Goal: Transaction & Acquisition: Purchase product/service

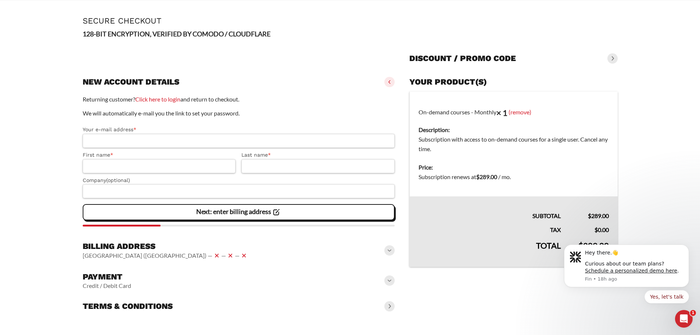
scroll to position [28, 0]
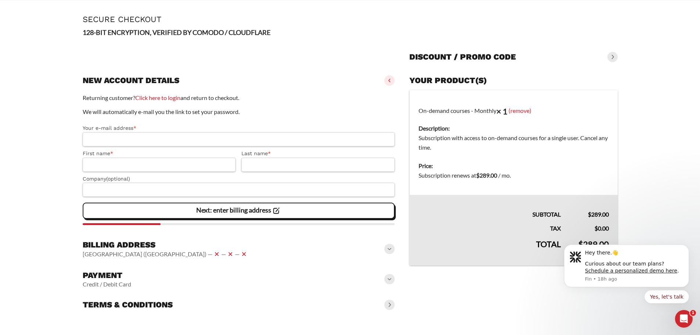
click at [109, 135] on input "Your e-mail address *" at bounding box center [239, 139] width 312 height 14
click at [97, 170] on input "First name *" at bounding box center [159, 165] width 153 height 14
click at [98, 191] on input "Company (optional)" at bounding box center [239, 190] width 312 height 14
click at [686, 248] on icon "Dismiss notification" at bounding box center [687, 247] width 4 height 4
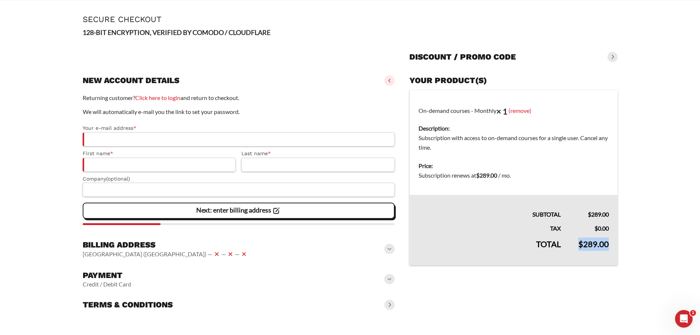
drag, startPoint x: 579, startPoint y: 247, endPoint x: 611, endPoint y: 244, distance: 31.7
click at [611, 244] on td "$ 289.00" at bounding box center [594, 249] width 48 height 32
click at [101, 132] on input "Your e-mail address *" at bounding box center [239, 139] width 312 height 14
click at [93, 162] on input "First name *" at bounding box center [159, 165] width 153 height 14
click at [302, 166] on input "Last name *" at bounding box center [317, 165] width 153 height 14
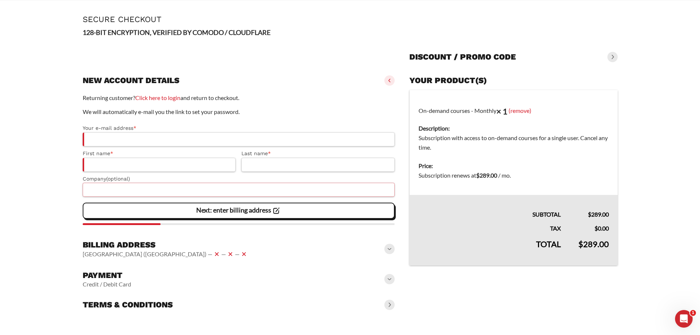
click at [195, 187] on input "Company (optional)" at bounding box center [239, 190] width 312 height 14
click at [47, 198] on main "Page Secure Checkout 128-BIT ENCRYPTION, VERIFIED BY COMODO / CLOUDFLARE Discou…" at bounding box center [350, 164] width 700 height 329
click at [390, 250] on span at bounding box center [389, 249] width 10 height 10
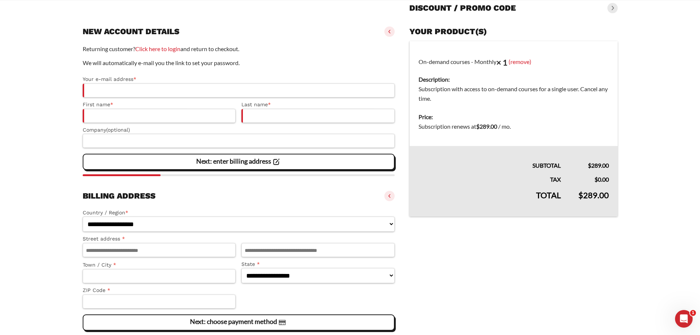
click at [388, 197] on span at bounding box center [389, 196] width 10 height 10
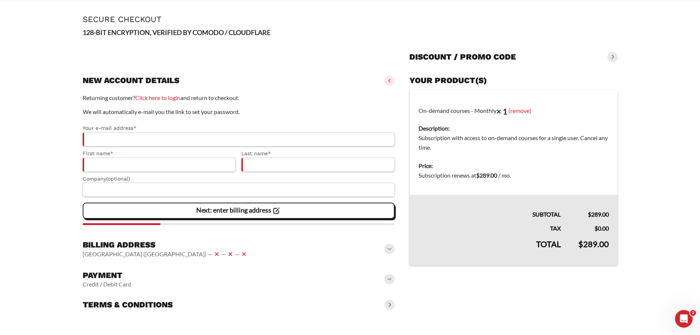
click at [389, 286] on div "Payment Credit / Debit Card" at bounding box center [239, 279] width 312 height 24
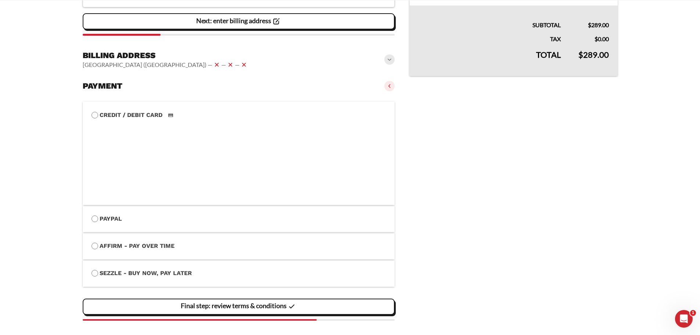
scroll to position [248, 0]
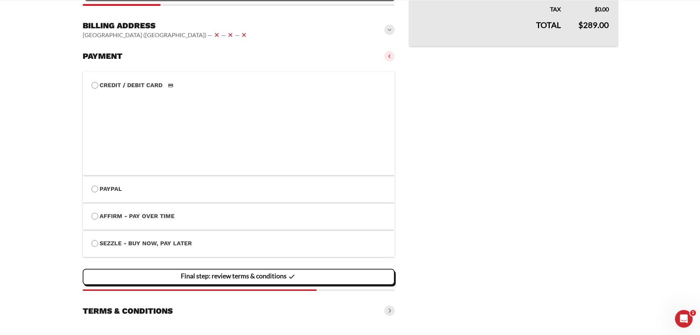
click at [389, 313] on span at bounding box center [389, 310] width 10 height 10
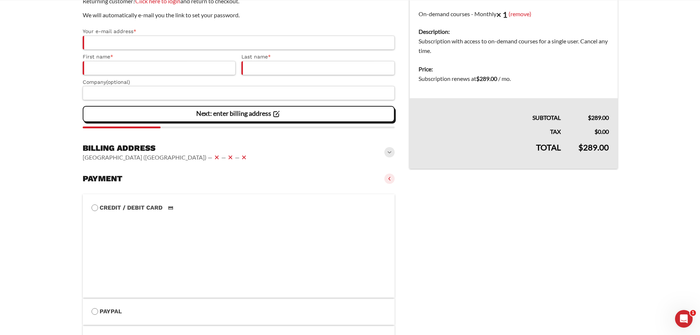
scroll to position [98, 0]
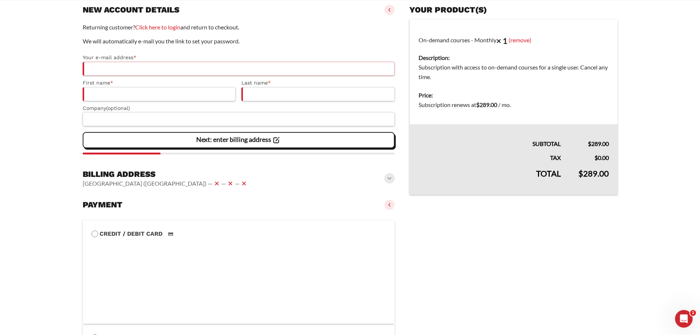
click at [128, 70] on input "Your e-mail address *" at bounding box center [239, 69] width 312 height 14
click at [33, 101] on main "Page Secure Checkout 128-BIT ENCRYPTION, VERIFIED BY COMODO / CLOUDFLARE Discou…" at bounding box center [350, 240] width 700 height 622
drag, startPoint x: 263, startPoint y: 91, endPoint x: 197, endPoint y: 95, distance: 65.9
click at [263, 91] on input "Last name *" at bounding box center [317, 94] width 153 height 14
click at [171, 87] on label "First name *" at bounding box center [159, 83] width 153 height 8
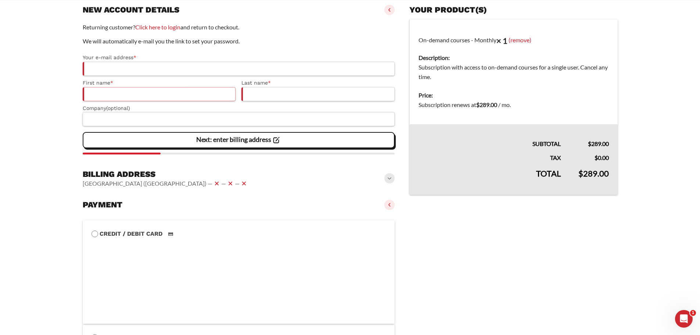
click at [171, 87] on input "First name *" at bounding box center [159, 94] width 153 height 14
drag, startPoint x: 115, startPoint y: 101, endPoint x: 61, endPoint y: 99, distance: 54.1
click at [115, 101] on input "First name *" at bounding box center [159, 94] width 153 height 14
click at [40, 98] on main "Page Secure Checkout 128-BIT ENCRYPTION, VERIFIED BY COMODO / CLOUDFLARE Discou…" at bounding box center [350, 240] width 700 height 622
click at [92, 117] on input "Company (optional)" at bounding box center [239, 119] width 312 height 14
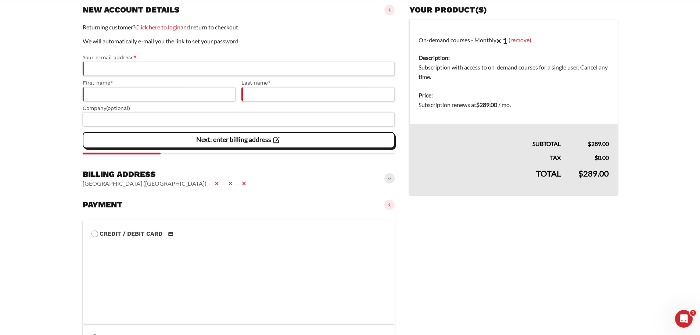
click at [63, 121] on main "Page Secure Checkout 128-BIT ENCRYPTION, VERIFIED BY COMODO / CLOUDFLARE Discou…" at bounding box center [350, 240] width 700 height 622
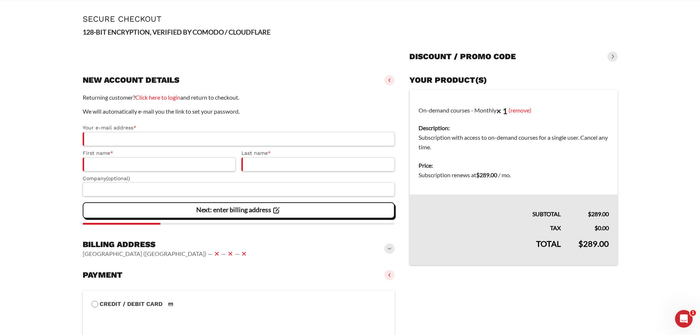
scroll to position [25, 0]
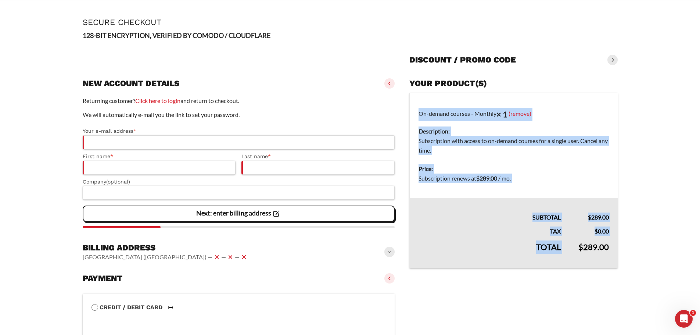
drag, startPoint x: 574, startPoint y: 250, endPoint x: 629, endPoint y: 237, distance: 56.1
click at [629, 237] on slot "Page Secure Checkout 128-BIT ENCRYPTION, VERIFIED BY COMODO / CLOUDFLARE Discou…" at bounding box center [350, 314] width 564 height 622
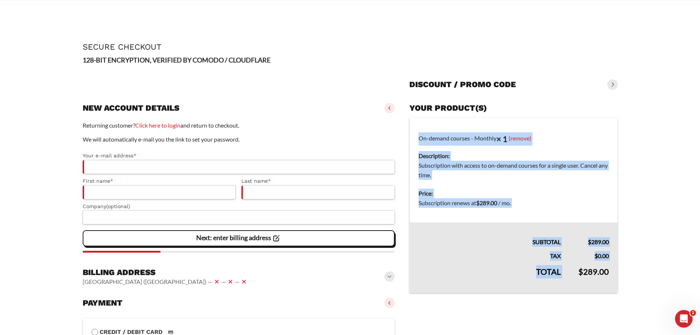
scroll to position [0, 0]
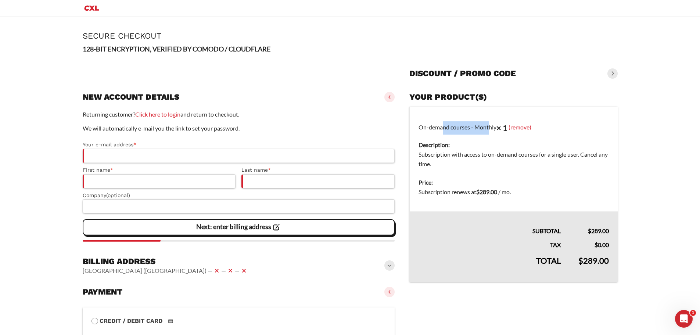
drag, startPoint x: 419, startPoint y: 128, endPoint x: 469, endPoint y: 124, distance: 50.8
click at [469, 124] on td "On-demand courses - Monthly × 1 (remove) Description: Subscription with access …" at bounding box center [514, 140] width 208 height 67
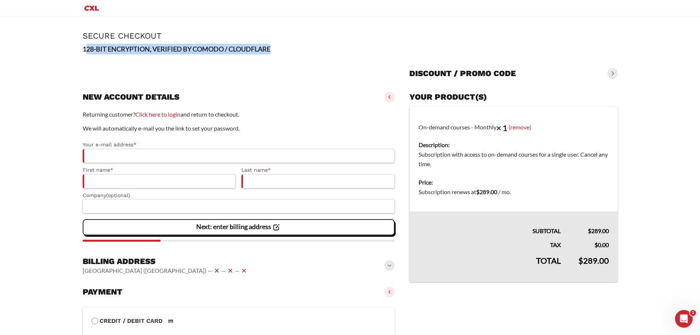
drag, startPoint x: 97, startPoint y: 50, endPoint x: 300, endPoint y: 49, distance: 202.8
click at [296, 48] on p "128-BIT ENCRYPTION, VERIFIED BY COMODO / CLOUDFLARE" at bounding box center [350, 49] width 535 height 11
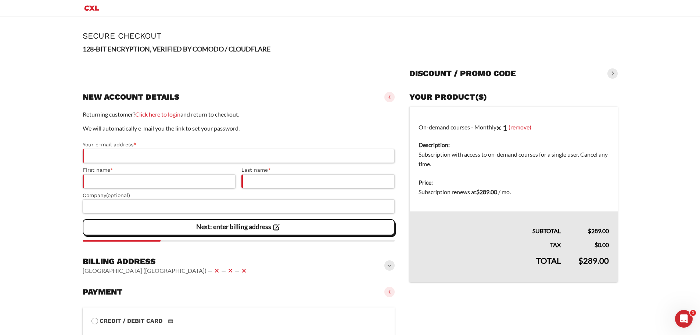
drag, startPoint x: 272, startPoint y: 73, endPoint x: 261, endPoint y: 76, distance: 11.4
click at [272, 74] on div at bounding box center [239, 72] width 312 height 24
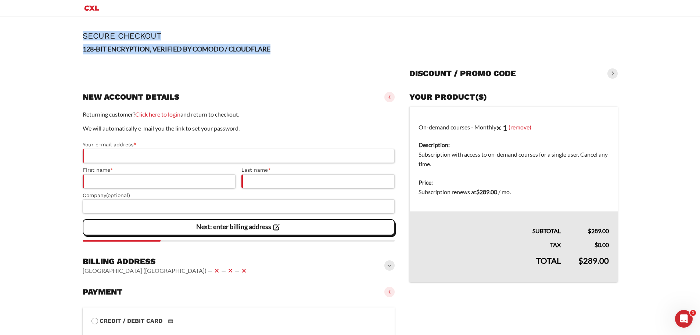
drag, startPoint x: 80, startPoint y: 32, endPoint x: 300, endPoint y: 49, distance: 221.1
click at [300, 49] on slot "Page Secure Checkout 128-BIT ENCRYPTION, VERIFIED BY COMODO / CLOUDFLARE Discou…" at bounding box center [350, 328] width 564 height 622
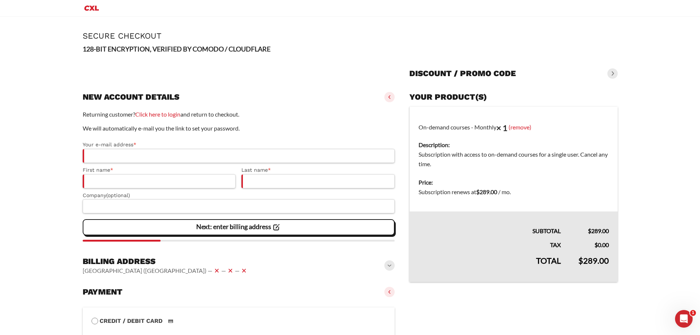
click at [181, 78] on div at bounding box center [239, 72] width 312 height 24
click at [136, 152] on input "Your e-mail address *" at bounding box center [239, 156] width 312 height 14
click at [97, 181] on input "First name *" at bounding box center [159, 181] width 153 height 14
click at [59, 177] on main "Page Secure Checkout 128-BIT ENCRYPTION, VERIFIED BY COMODO / CLOUDFLARE Discou…" at bounding box center [350, 328] width 700 height 622
click at [280, 183] on input "Last name *" at bounding box center [317, 181] width 153 height 14
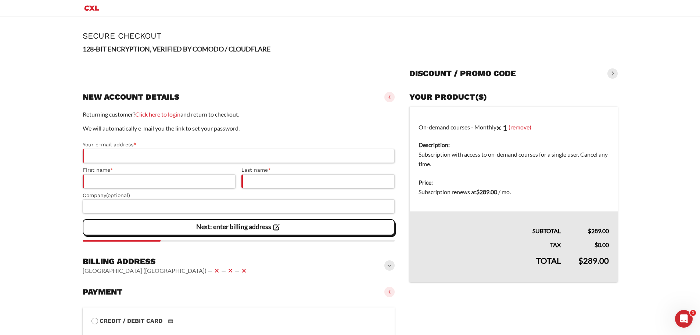
click at [124, 215] on div "Returning customer? Click here to login and return to checkout. We will automat…" at bounding box center [239, 175] width 312 height 132
click at [95, 208] on input "Company (optional)" at bounding box center [239, 206] width 312 height 14
click at [30, 198] on main "Page Secure Checkout 128-BIT ENCRYPTION, VERIFIED BY COMODO / CLOUDFLARE Discou…" at bounding box center [350, 328] width 700 height 622
drag, startPoint x: 488, startPoint y: 192, endPoint x: 541, endPoint y: 194, distance: 53.3
click at [541, 194] on dd "Subscription renews at $ 289.00 / mo ." at bounding box center [514, 192] width 190 height 10
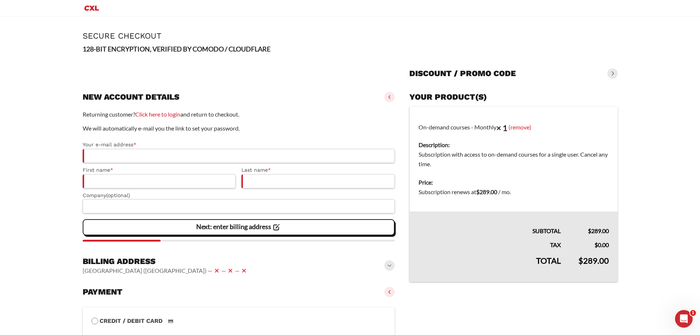
click at [493, 179] on dt "Price:" at bounding box center [514, 182] width 190 height 10
drag, startPoint x: 479, startPoint y: 193, endPoint x: 518, endPoint y: 193, distance: 39.0
click at [518, 193] on dd "Subscription renews at $ 289.00 / mo ." at bounding box center [514, 192] width 190 height 10
click at [439, 206] on td "Price: Subscription renews at $ 289.00 / mo ." at bounding box center [514, 192] width 208 height 38
drag, startPoint x: 416, startPoint y: 191, endPoint x: 534, endPoint y: 190, distance: 118.0
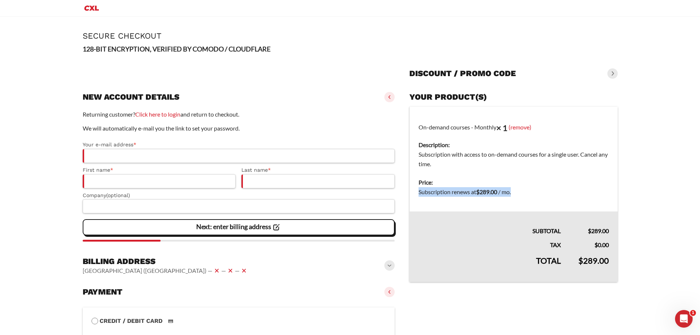
click at [534, 190] on td "Price: Subscription renews at $ 289.00 / mo ." at bounding box center [514, 192] width 208 height 38
drag, startPoint x: 420, startPoint y: 180, endPoint x: 436, endPoint y: 181, distance: 15.4
click at [421, 180] on dt "Price:" at bounding box center [514, 182] width 190 height 10
click at [482, 183] on dt "Price:" at bounding box center [514, 182] width 190 height 10
drag, startPoint x: 439, startPoint y: 185, endPoint x: 412, endPoint y: 183, distance: 27.6
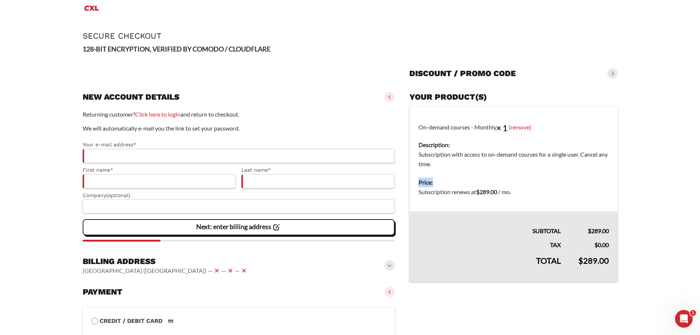
click at [412, 183] on td "Price: Subscription renews at $ 289.00 / mo ." at bounding box center [514, 192] width 208 height 38
click at [411, 182] on td "Price: Subscription renews at $ 289.00 / mo ." at bounding box center [514, 192] width 208 height 38
click at [121, 154] on input "Your e-mail address *" at bounding box center [239, 156] width 312 height 14
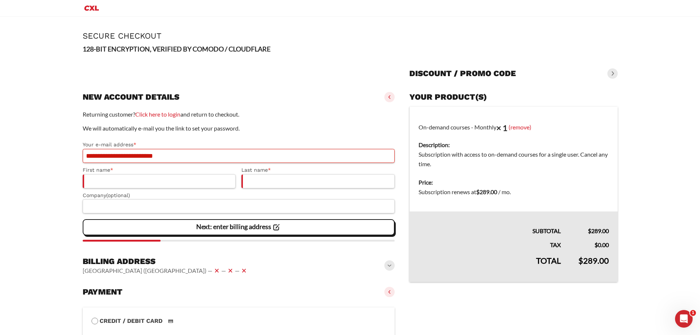
type input "**********"
click at [124, 180] on input "First name *" at bounding box center [159, 181] width 153 height 14
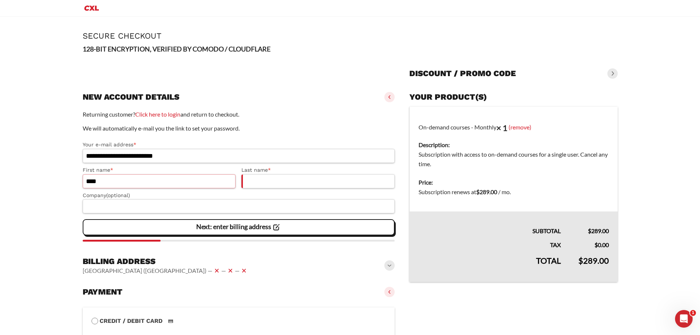
click at [164, 182] on input "****" at bounding box center [159, 181] width 153 height 14
type input "****"
click at [274, 185] on input "Last name *" at bounding box center [317, 181] width 153 height 14
type input "*****"
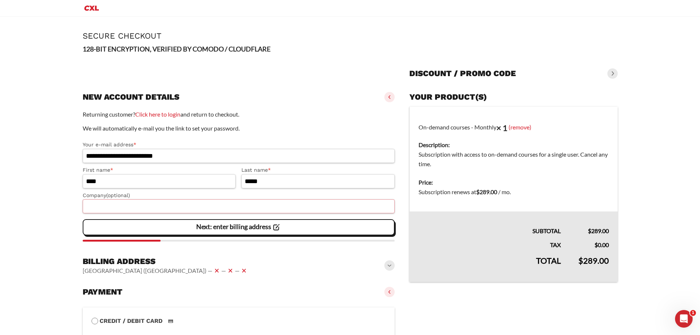
click at [148, 204] on input "Company (optional)" at bounding box center [239, 206] width 312 height 14
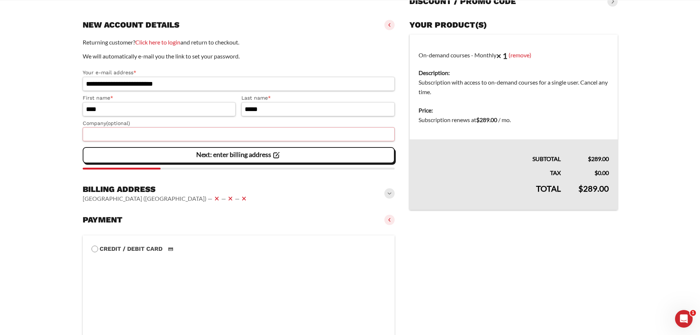
scroll to position [86, 0]
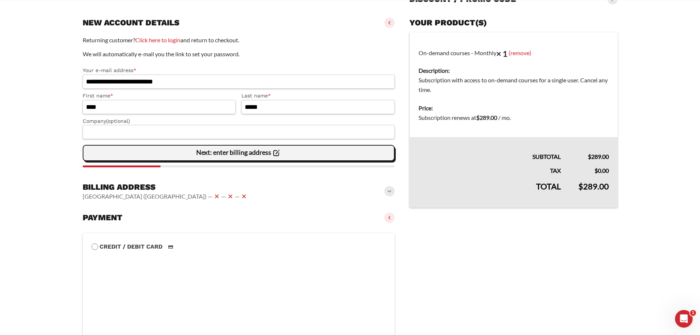
click at [0, 0] on slot "Next: enter billing address" at bounding box center [0, 0] width 0 height 0
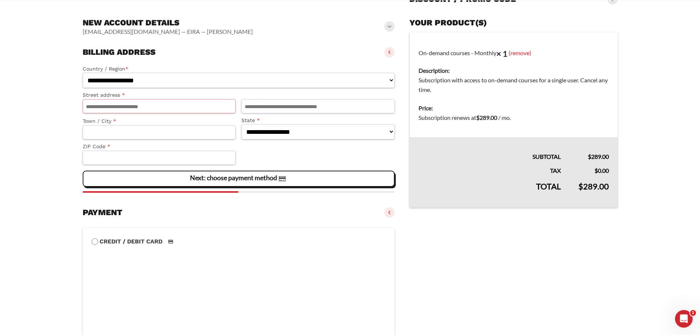
click at [120, 105] on input "Street address *" at bounding box center [159, 106] width 153 height 14
type input "**********"
select select "**"
type input "*****"
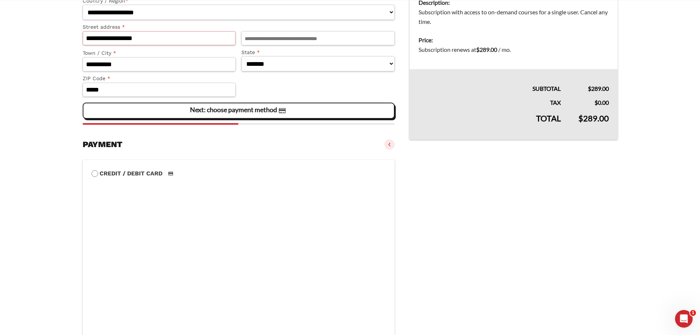
scroll to position [159, 0]
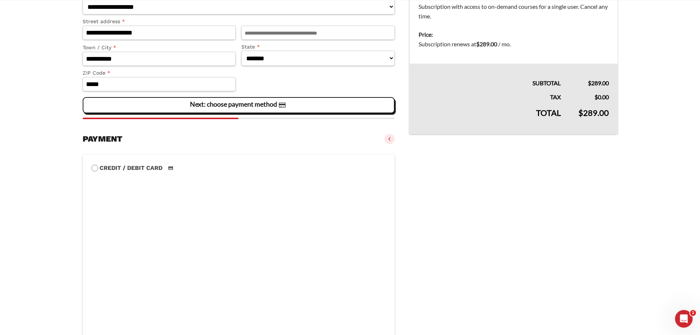
click at [0, 0] on slot "Next: choose payment method" at bounding box center [0, 0] width 0 height 0
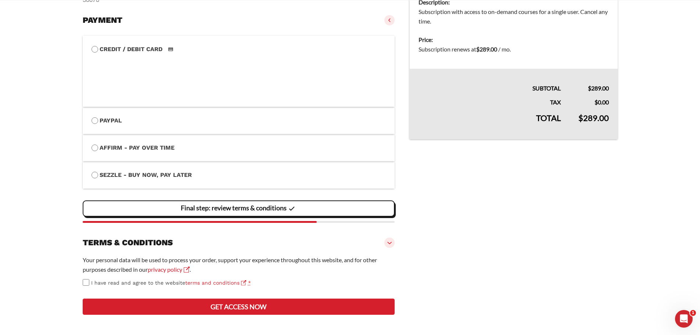
scroll to position [174, 0]
click at [87, 278] on label "I have read and agree to the website terms and conditions *" at bounding box center [239, 282] width 312 height 8
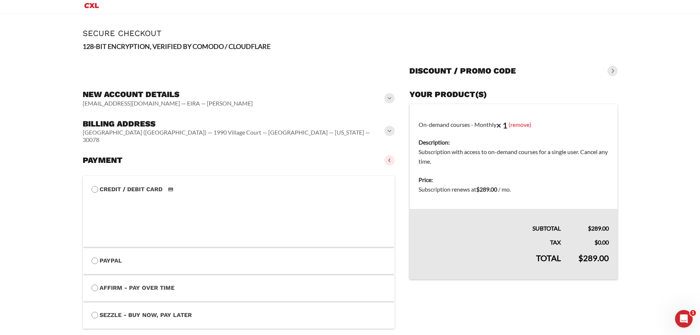
scroll to position [2, 0]
drag, startPoint x: 580, startPoint y: 258, endPoint x: 601, endPoint y: 256, distance: 21.0
click at [610, 255] on td "$ 289.00" at bounding box center [594, 263] width 48 height 32
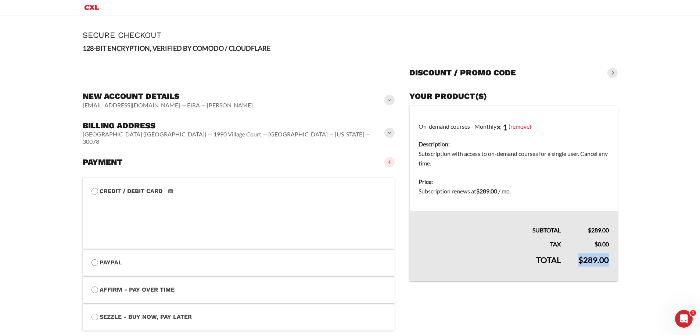
scroll to position [0, 0]
click at [219, 159] on div "Payment Credit / Debit Card" at bounding box center [239, 163] width 312 height 16
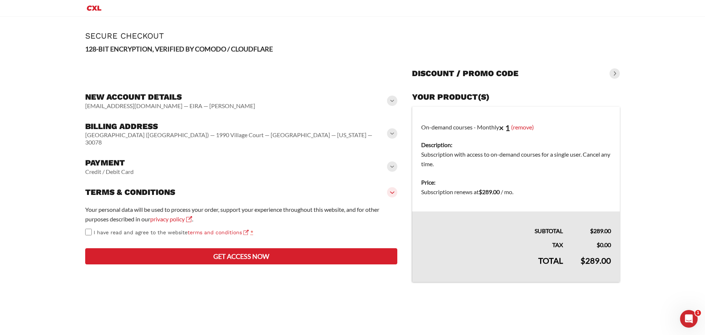
click at [395, 187] on span at bounding box center [392, 192] width 10 height 10
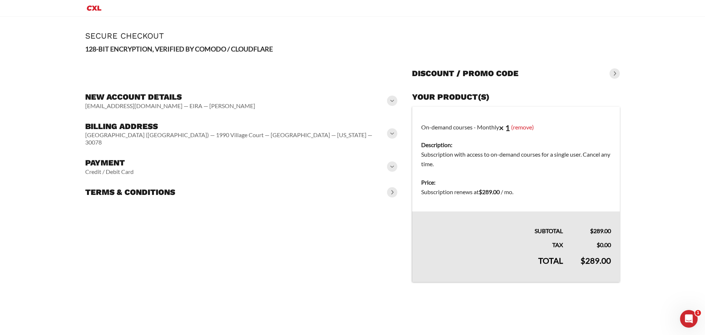
click at [395, 187] on span at bounding box center [392, 192] width 10 height 10
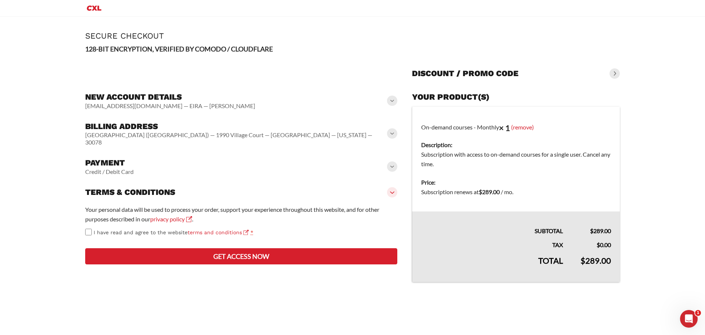
click at [396, 162] on span at bounding box center [392, 166] width 10 height 10
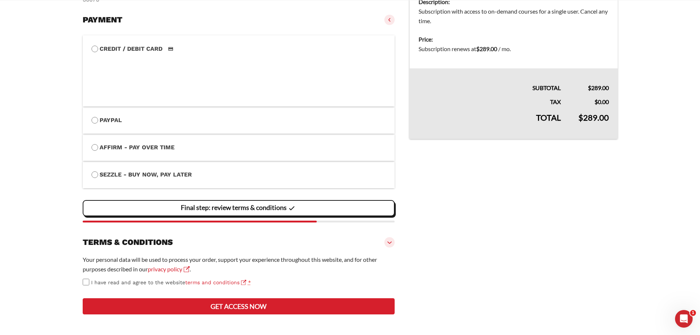
scroll to position [172, 0]
click at [0, 0] on slot "Final step: review terms & conditions" at bounding box center [0, 0] width 0 height 0
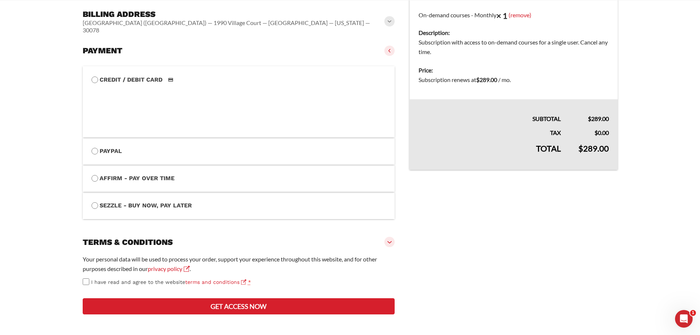
click at [238, 301] on button "Get access now" at bounding box center [239, 306] width 312 height 16
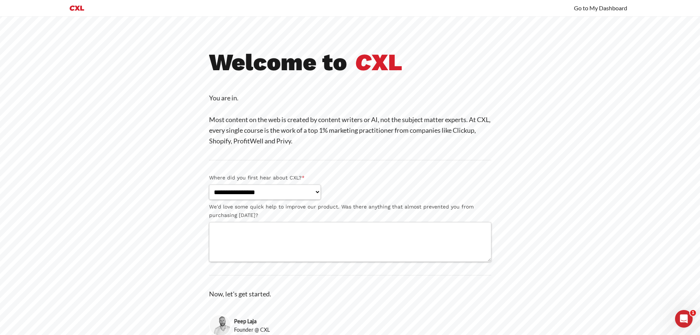
drag, startPoint x: 295, startPoint y: 79, endPoint x: 572, endPoint y: 121, distance: 279.8
drag, startPoint x: 572, startPoint y: 121, endPoint x: 682, endPoint y: 211, distance: 142.4
drag, startPoint x: 682, startPoint y: 211, endPoint x: 575, endPoint y: 179, distance: 111.7
drag, startPoint x: 575, startPoint y: 179, endPoint x: 260, endPoint y: 191, distance: 315.9
click at [260, 191] on select "**********" at bounding box center [265, 191] width 112 height 15
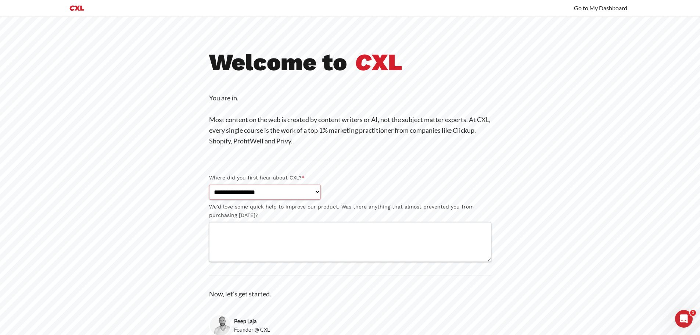
click at [266, 195] on select "**********" at bounding box center [265, 191] width 112 height 15
click at [190, 166] on cxl-section "**********" at bounding box center [350, 204] width 700 height 310
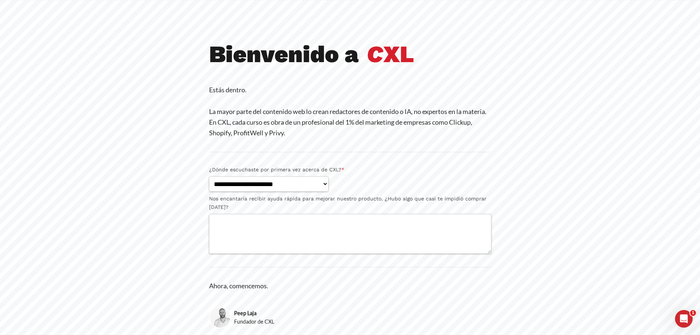
scroll to position [12, 0]
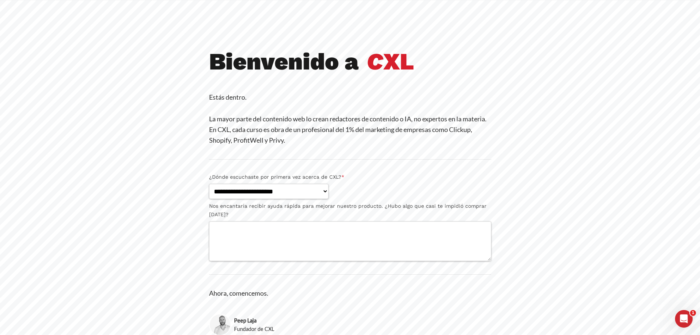
drag, startPoint x: 212, startPoint y: 64, endPoint x: 446, endPoint y: 71, distance: 234.2
click at [446, 71] on h1 "Bienvenido a C XL" at bounding box center [350, 61] width 282 height 27
click at [285, 190] on select "**********" at bounding box center [268, 191] width 119 height 15
click at [203, 193] on section "**********" at bounding box center [350, 203] width 312 height 310
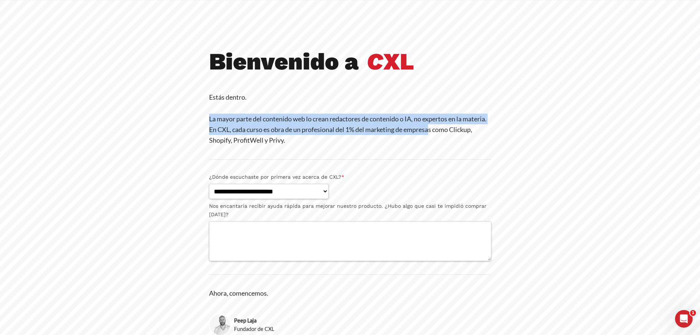
drag, startPoint x: 209, startPoint y: 117, endPoint x: 444, endPoint y: 133, distance: 235.7
click at [444, 133] on font "La mayor parte del contenido web lo crean redactores de contenido o IA, no expe…" at bounding box center [347, 130] width 277 height 30
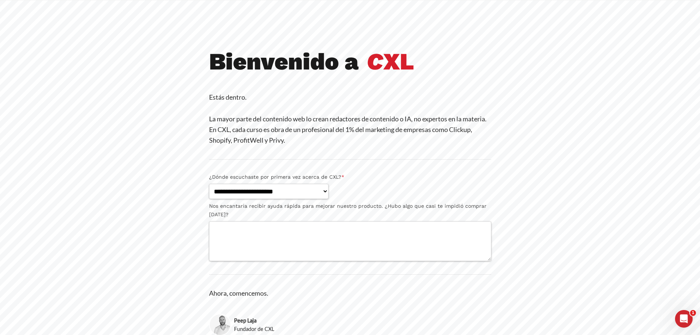
click at [360, 182] on li "**********" at bounding box center [350, 186] width 282 height 26
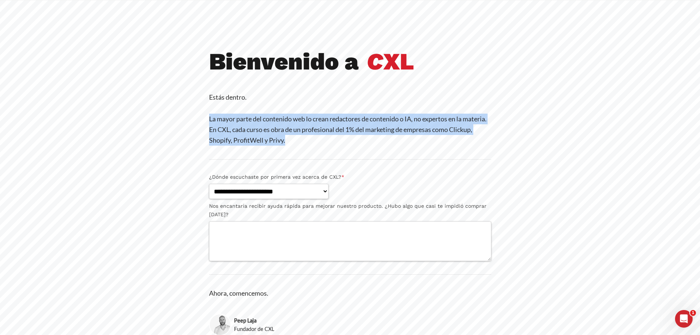
drag, startPoint x: 289, startPoint y: 137, endPoint x: 197, endPoint y: 114, distance: 95.1
click at [197, 114] on section "**********" at bounding box center [350, 203] width 312 height 310
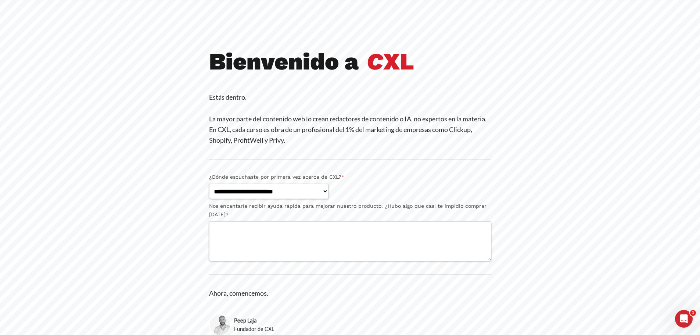
click at [181, 148] on cxl-section "**********" at bounding box center [350, 203] width 700 height 310
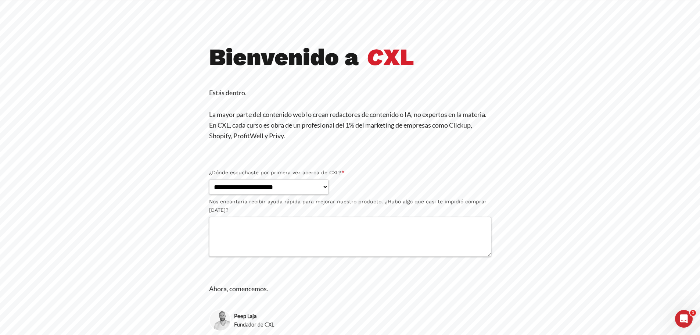
scroll to position [37, 0]
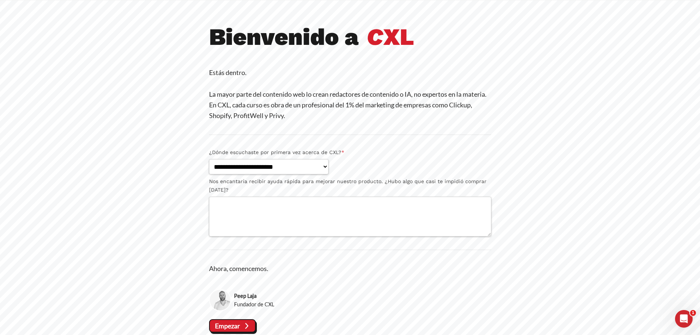
click at [297, 179] on font "Nos encantaría recibir ayuda rápida para mejorar nuestro producto. ¿Hubo algo q…" at bounding box center [347, 185] width 277 height 14
click at [297, 197] on textarea "Nos encantaría recibir ayuda rápida para mejorar nuestro producto. ¿Hubo algo q…" at bounding box center [350, 217] width 282 height 40
click at [297, 172] on select "**********" at bounding box center [268, 166] width 119 height 15
select select "**********"
click at [209, 159] on select "**********" at bounding box center [268, 166] width 119 height 15
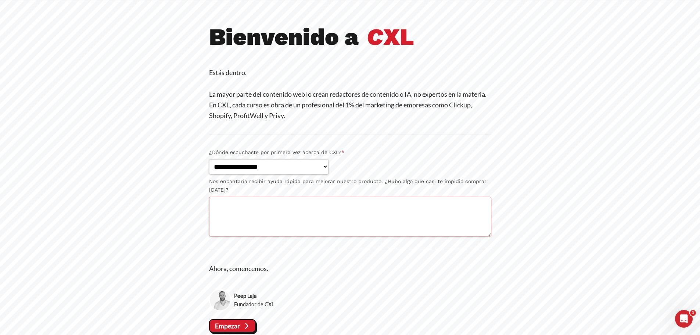
click at [234, 202] on textarea "Nos encantaría recibir ayuda rápida para mejorar nuestro producto. ¿Hubo algo q…" at bounding box center [350, 217] width 282 height 40
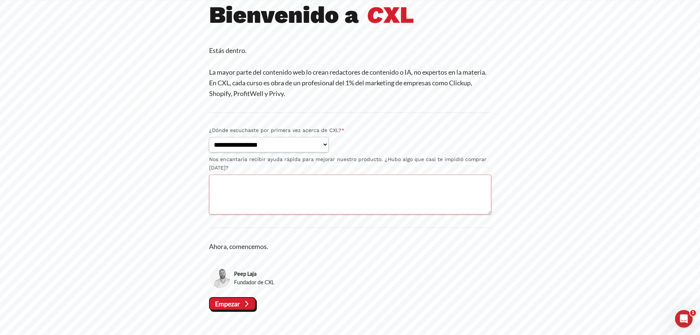
scroll to position [59, 0]
click at [228, 306] on font "Empezar" at bounding box center [227, 303] width 25 height 8
